Goal: Information Seeking & Learning: Learn about a topic

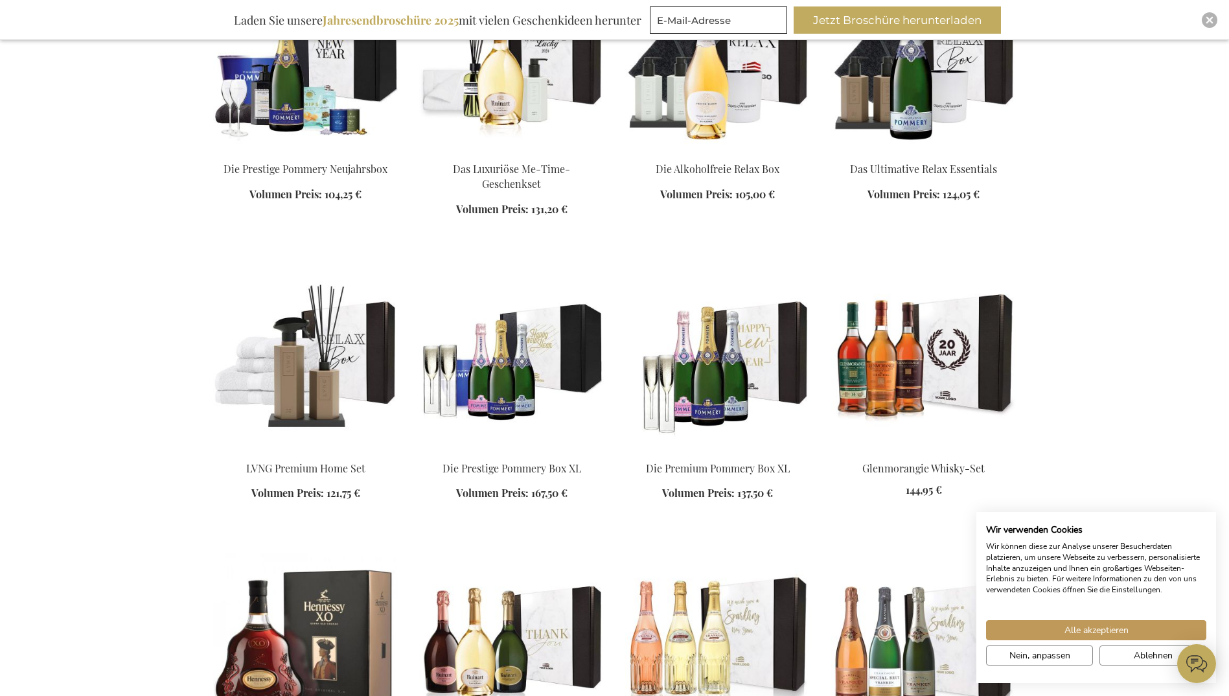
scroll to position [1284, 0]
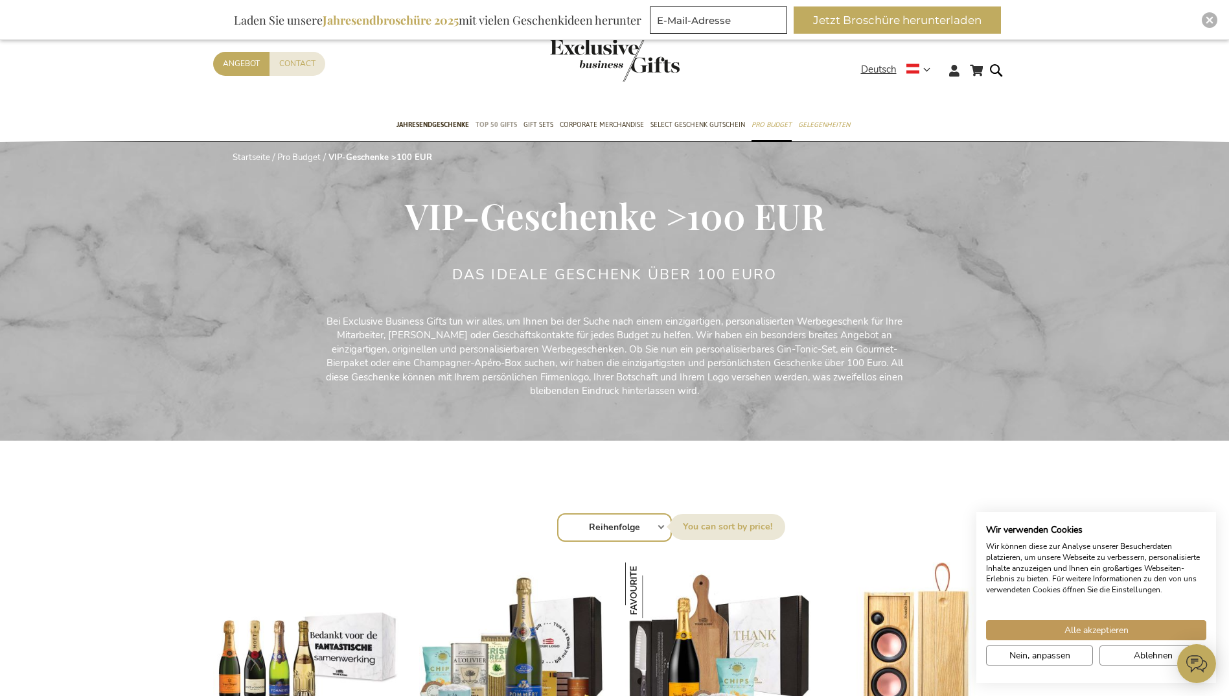
click at [501, 127] on span "TOP 50 Gifts" at bounding box center [495, 125] width 41 height 14
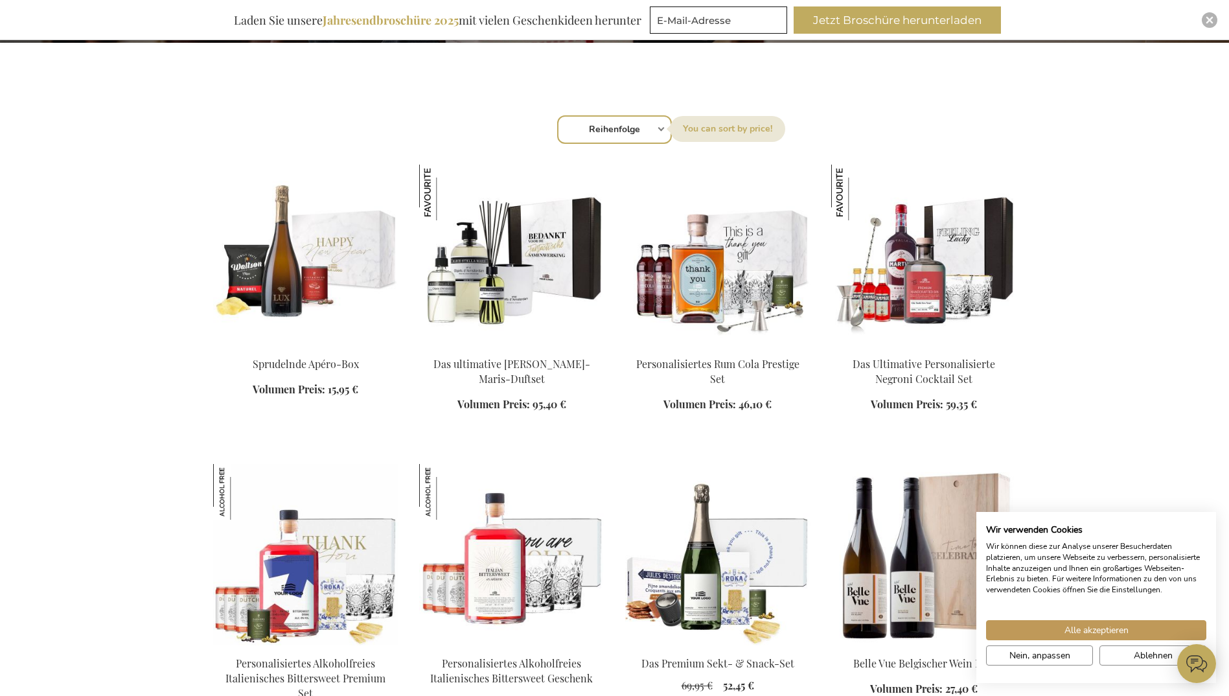
scroll to position [400, 0]
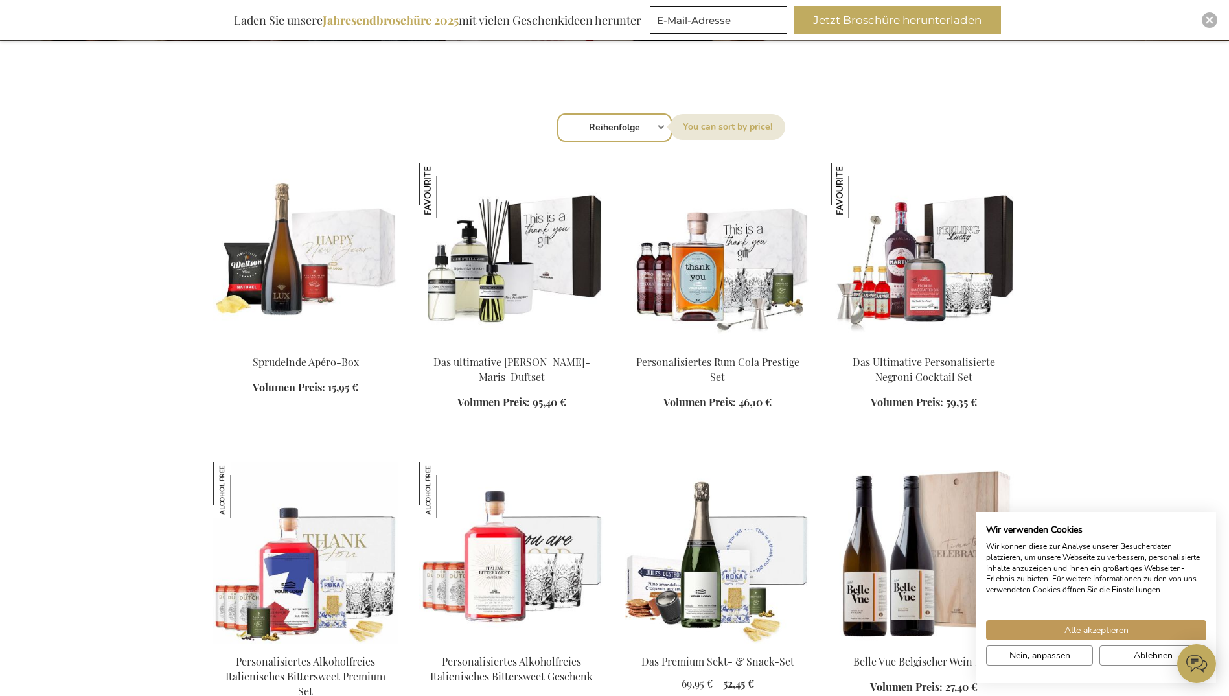
click at [485, 277] on img at bounding box center [511, 253] width 185 height 181
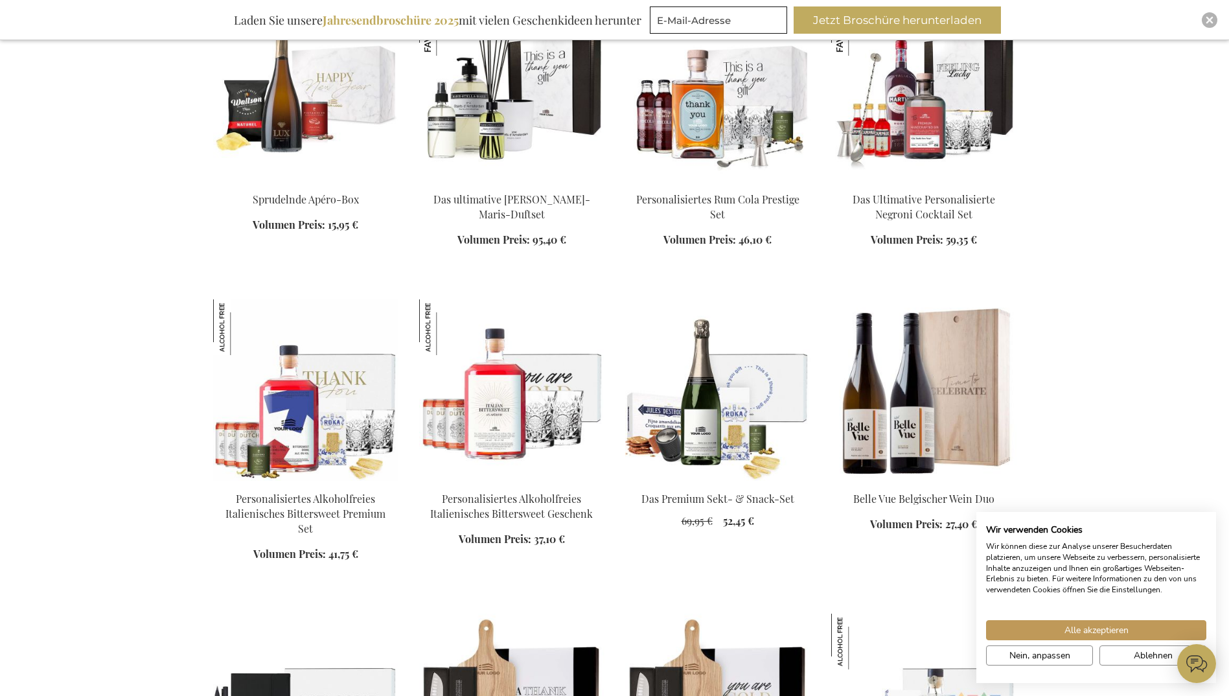
click at [495, 141] on img at bounding box center [511, 90] width 185 height 181
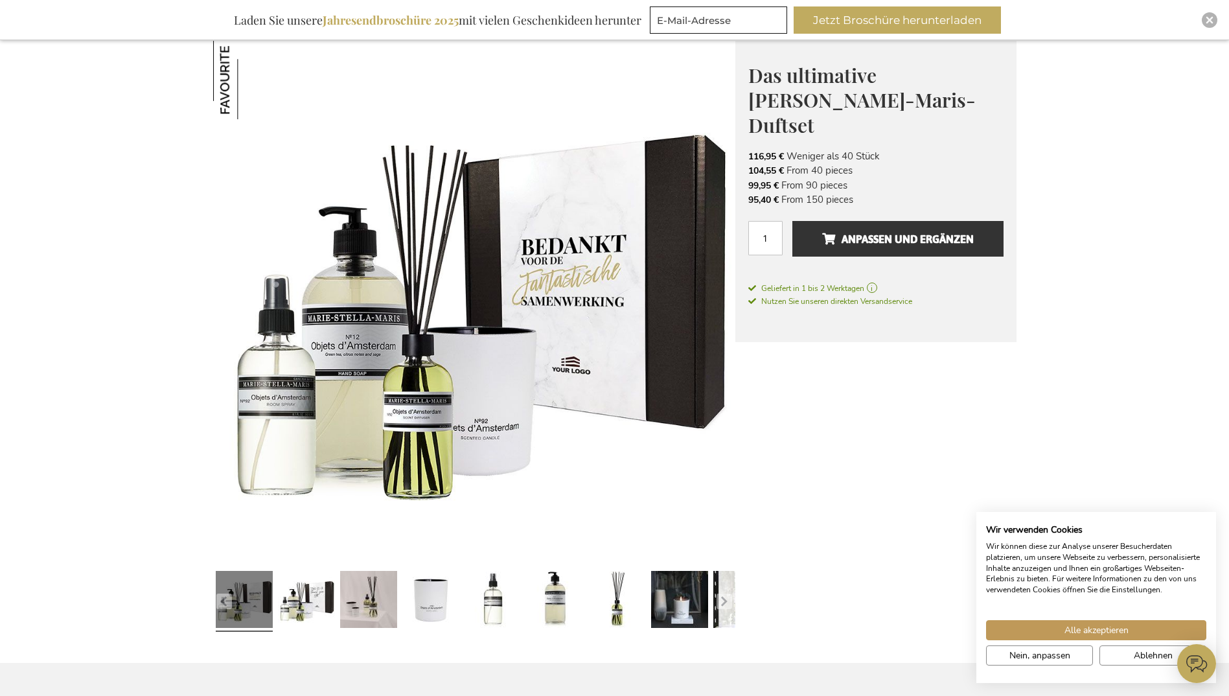
scroll to position [183, 0]
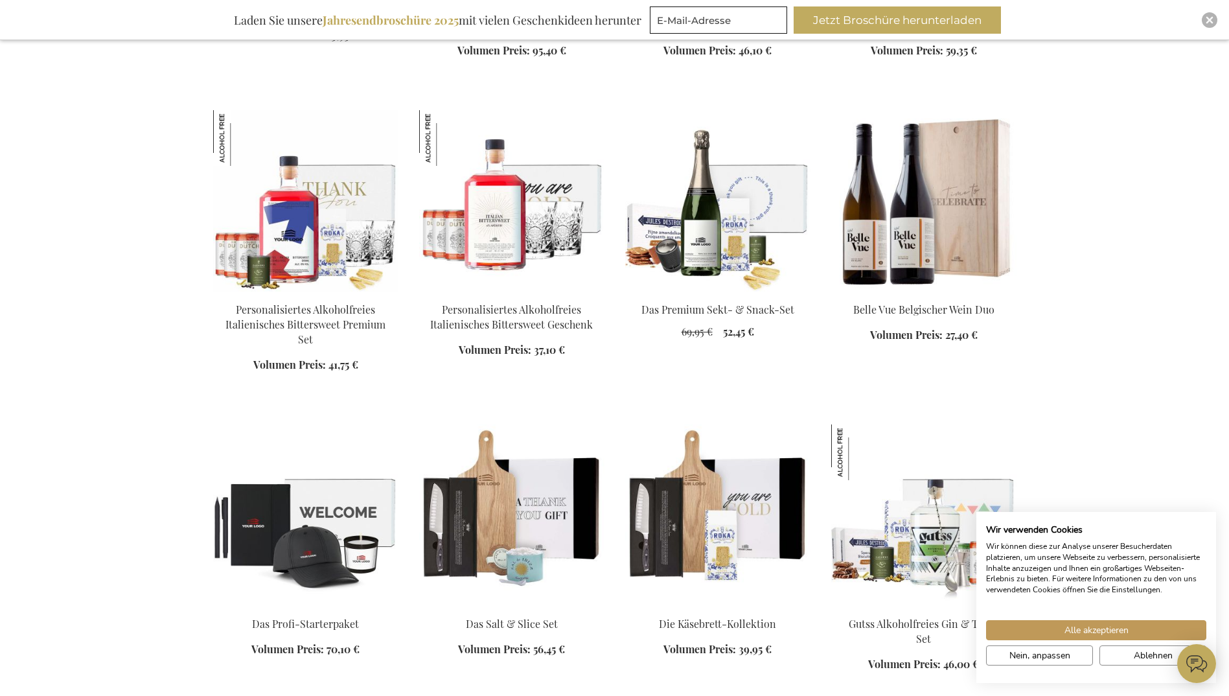
scroll to position [1094, 0]
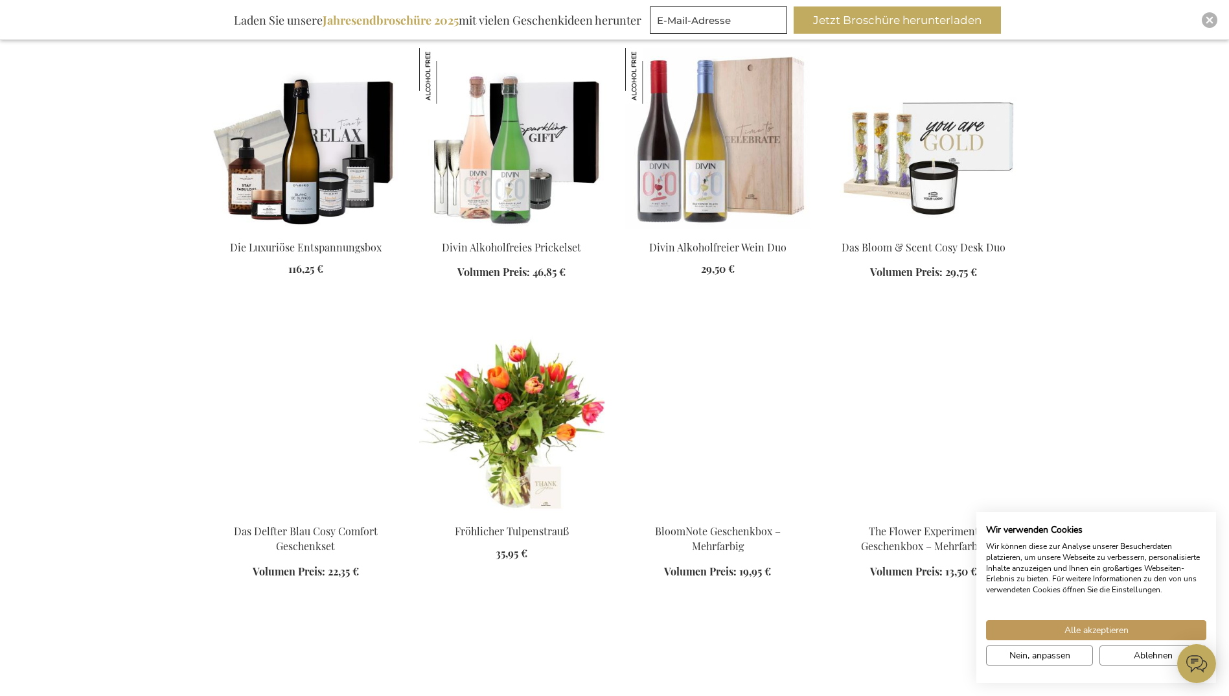
scroll to position [2045, 0]
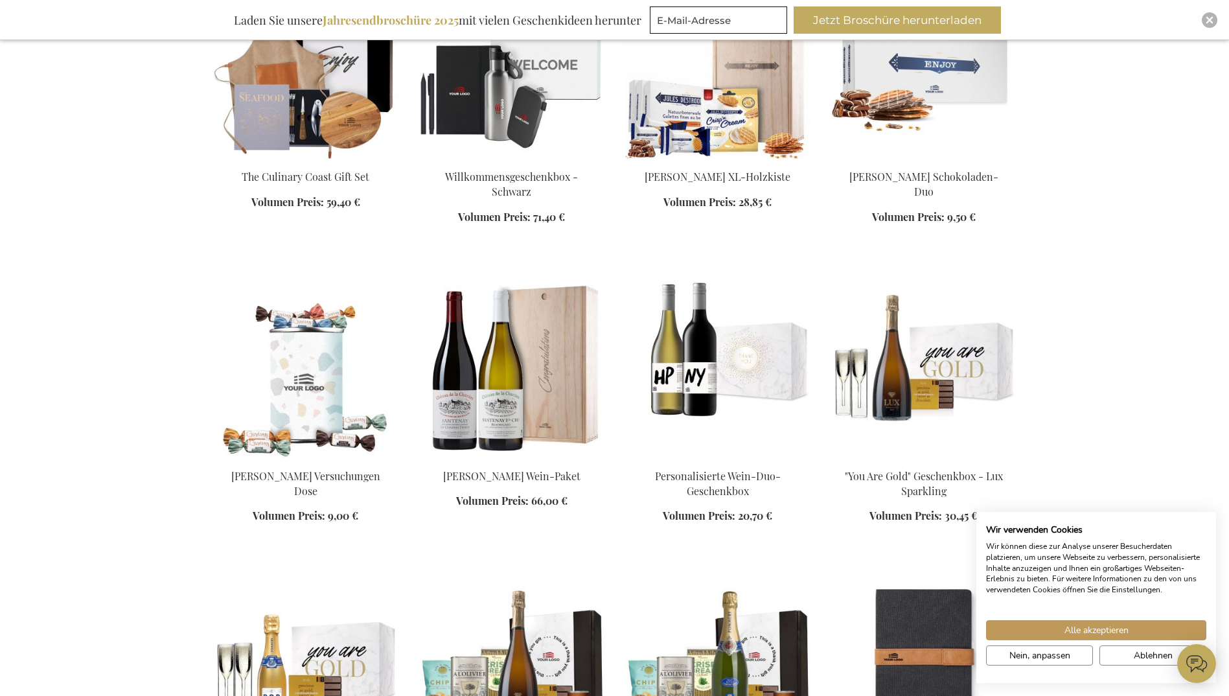
scroll to position [2967, 0]
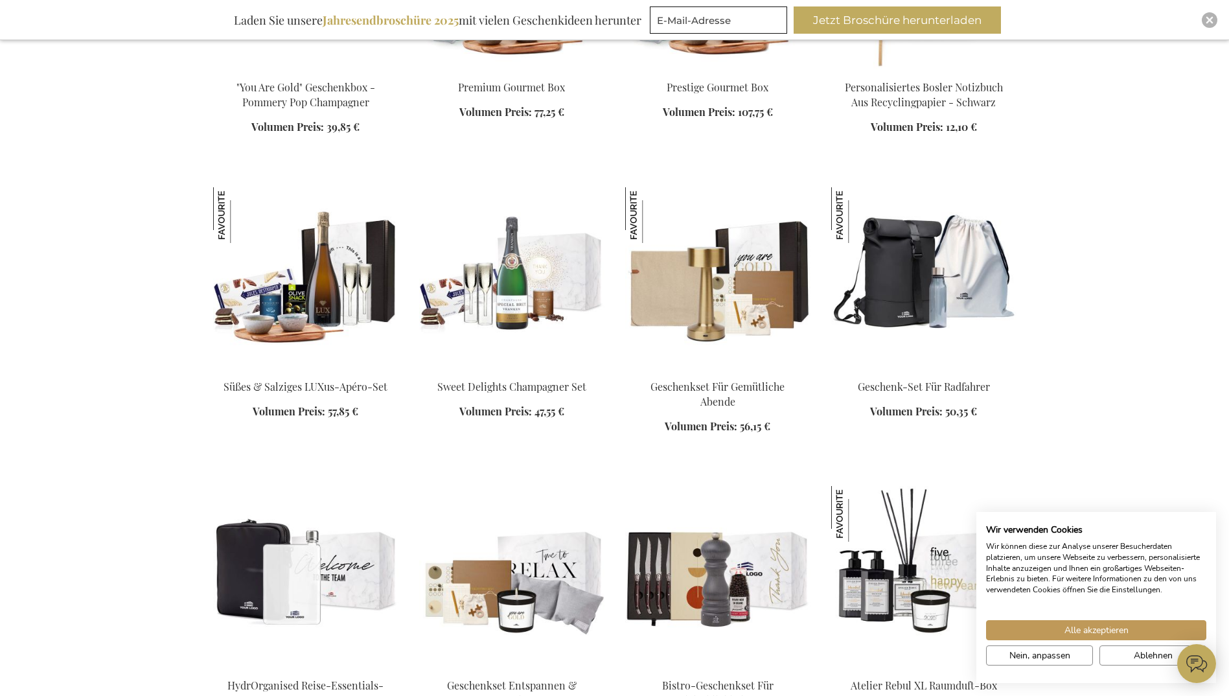
scroll to position [3708, 0]
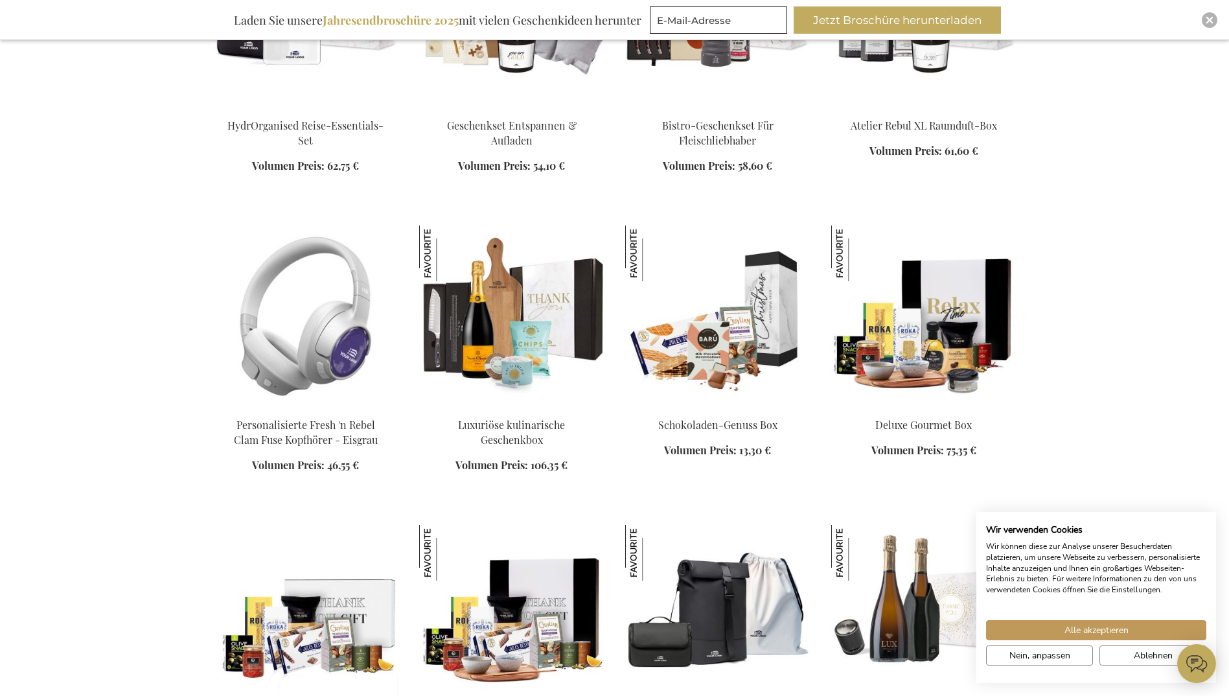
scroll to position [4219, 0]
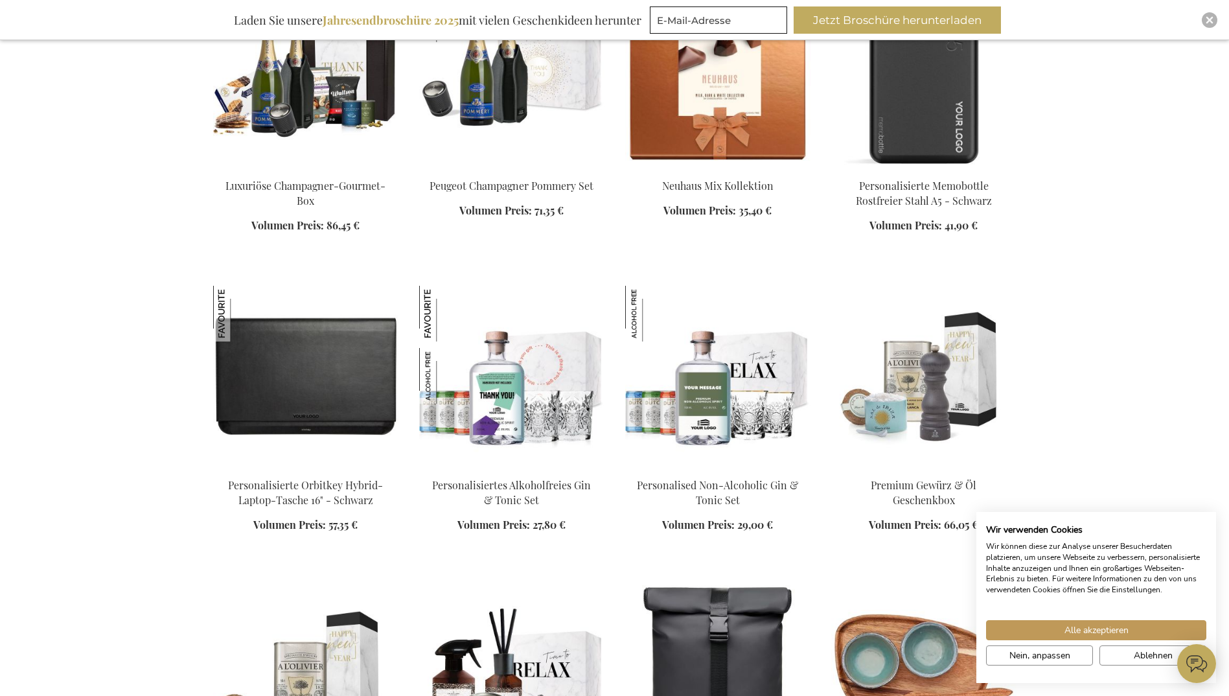
scroll to position [5067, 0]
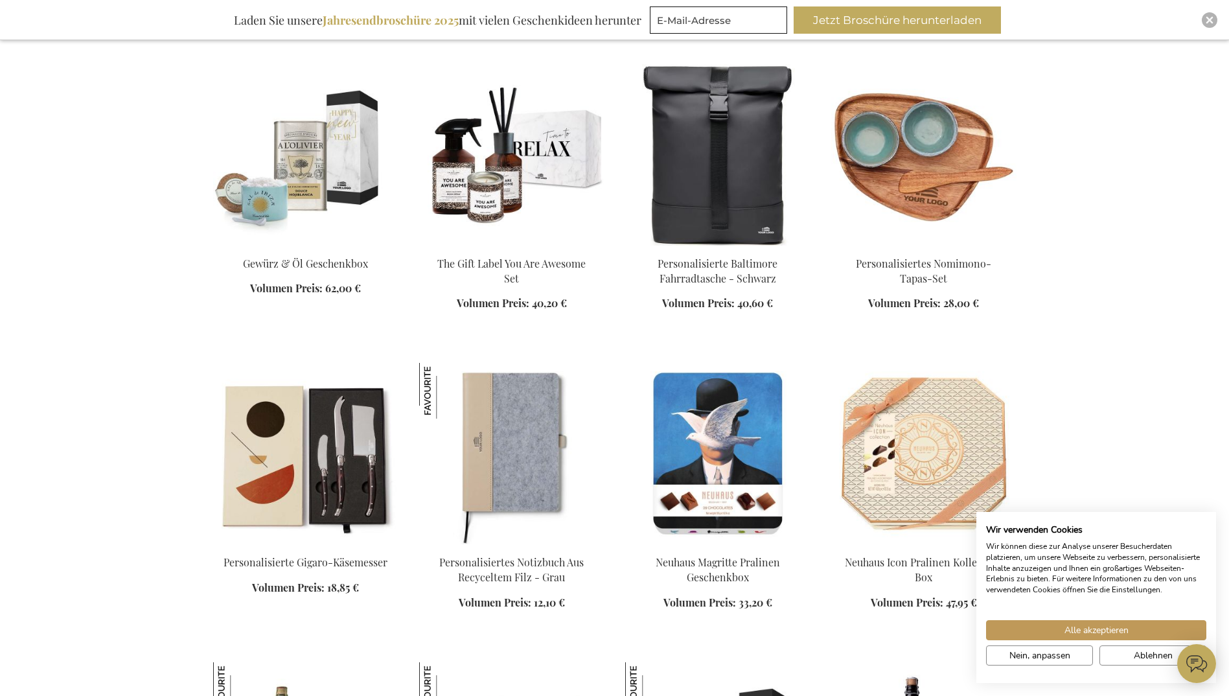
scroll to position [5539, 0]
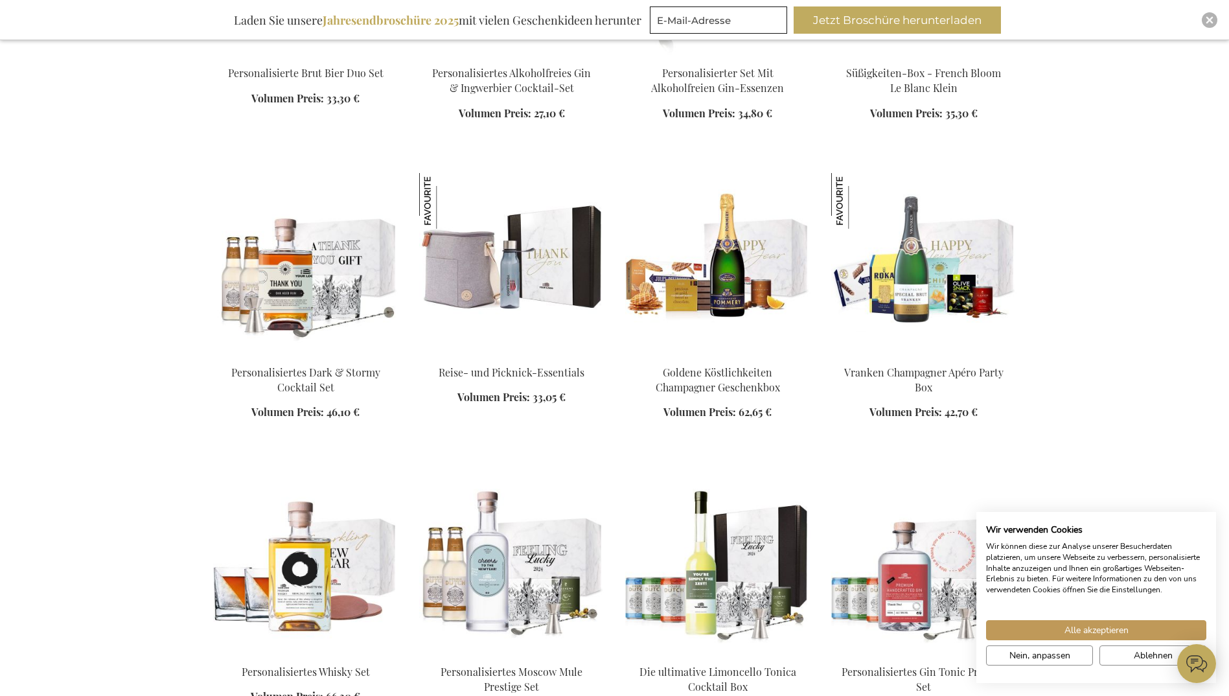
scroll to position [6642, 0]
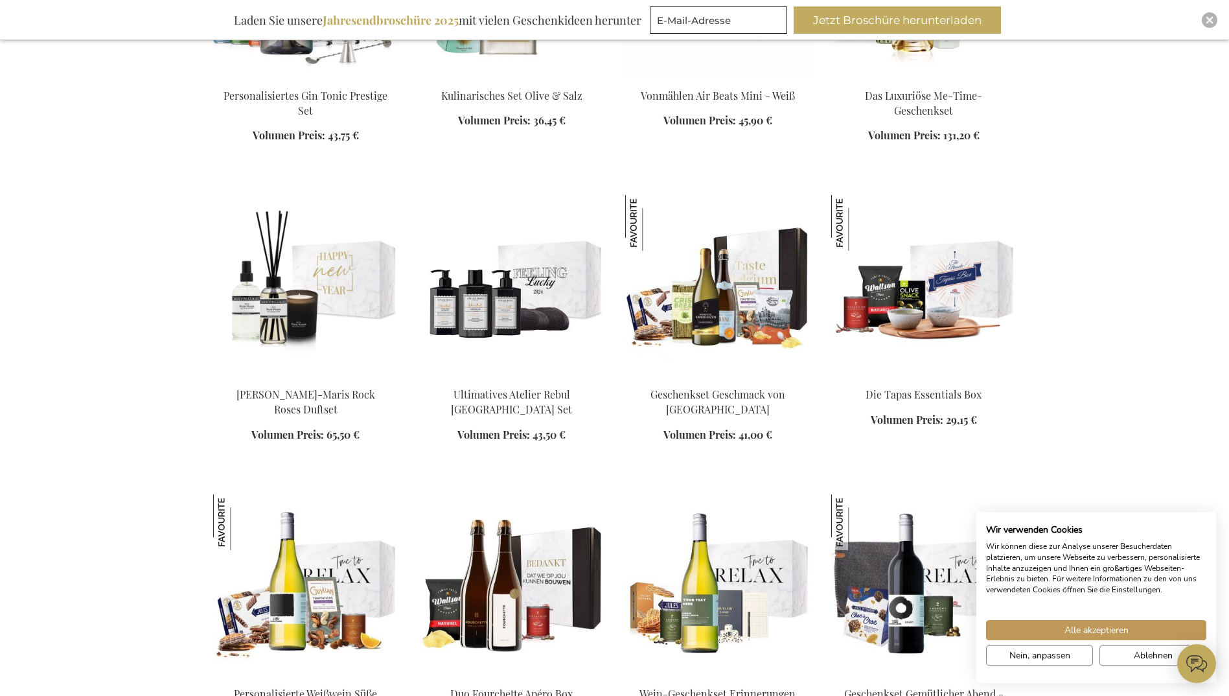
scroll to position [7548, 0]
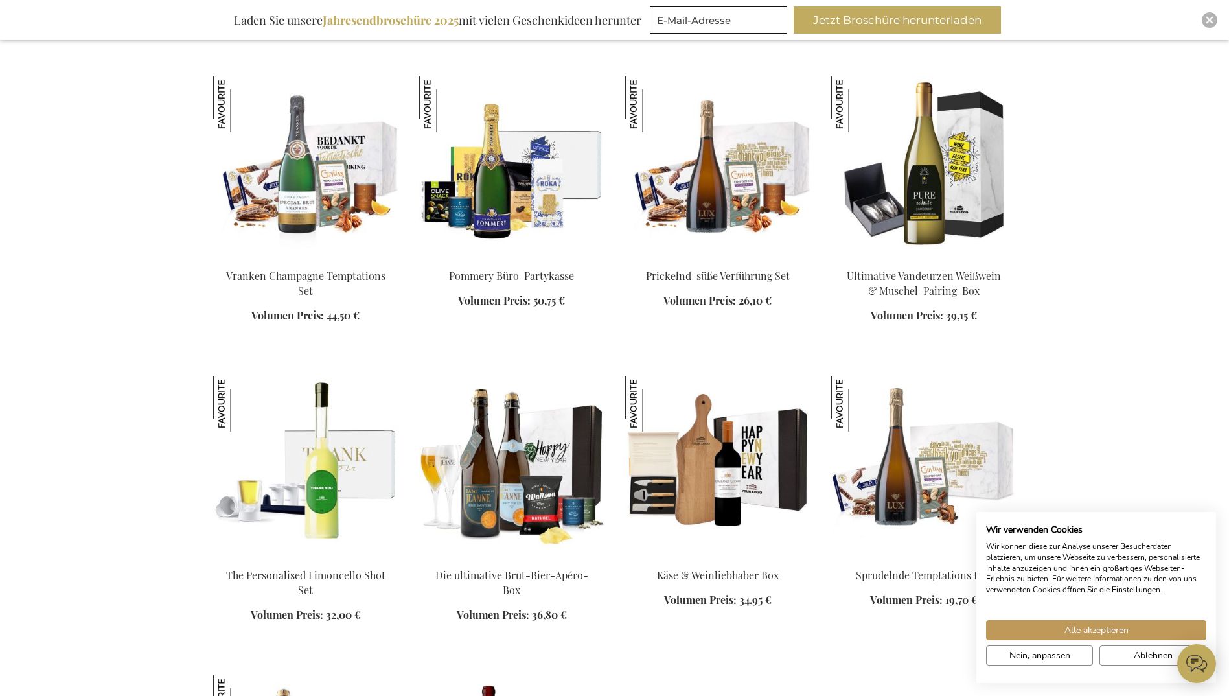
scroll to position [8780, 0]
